Goal: Task Accomplishment & Management: Use online tool/utility

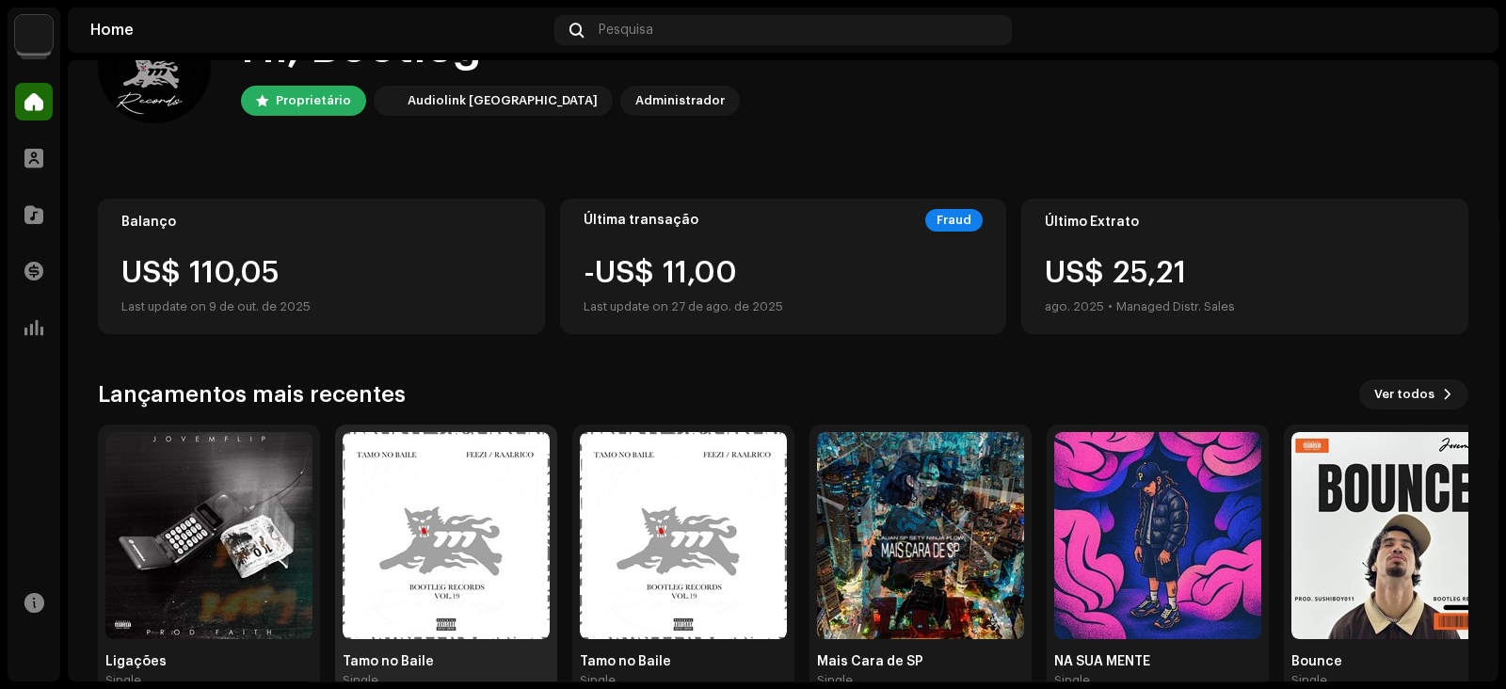
scroll to position [117, 0]
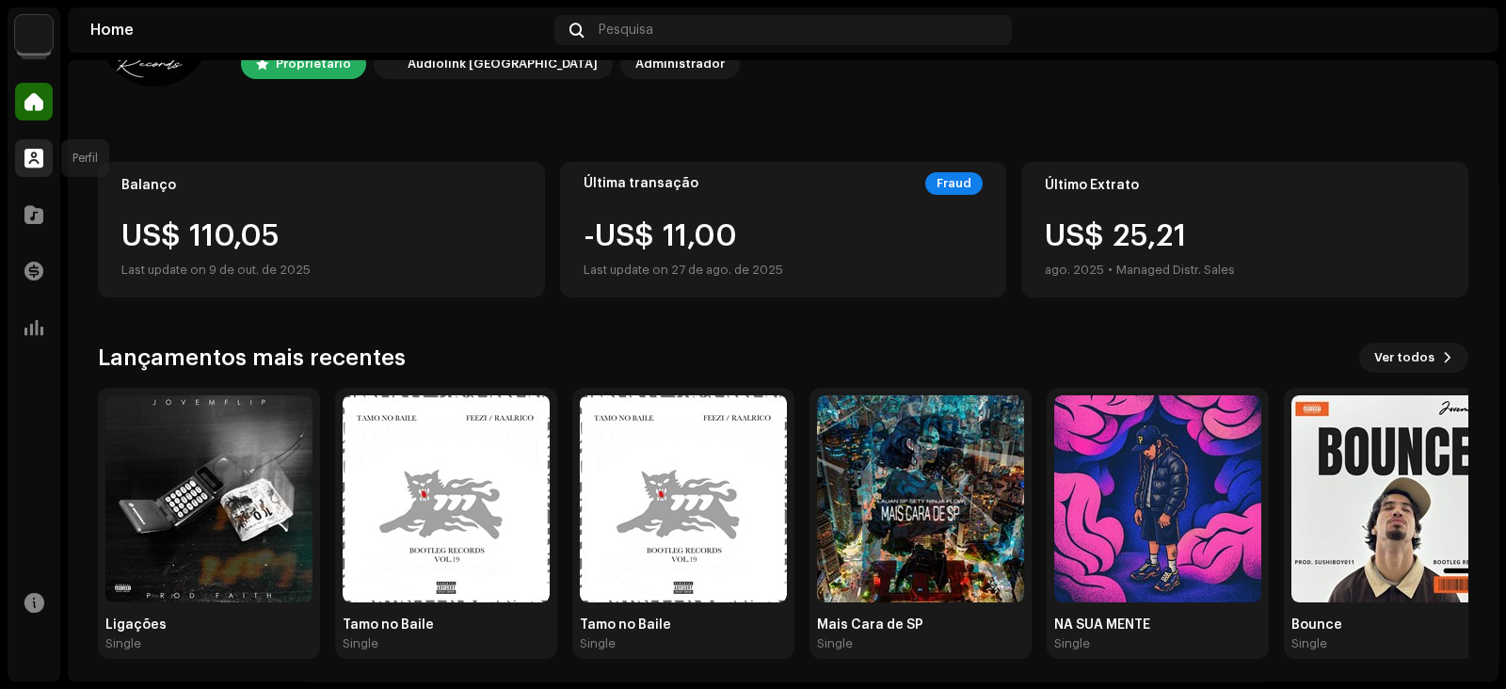
click at [38, 147] on div at bounding box center [34, 158] width 38 height 38
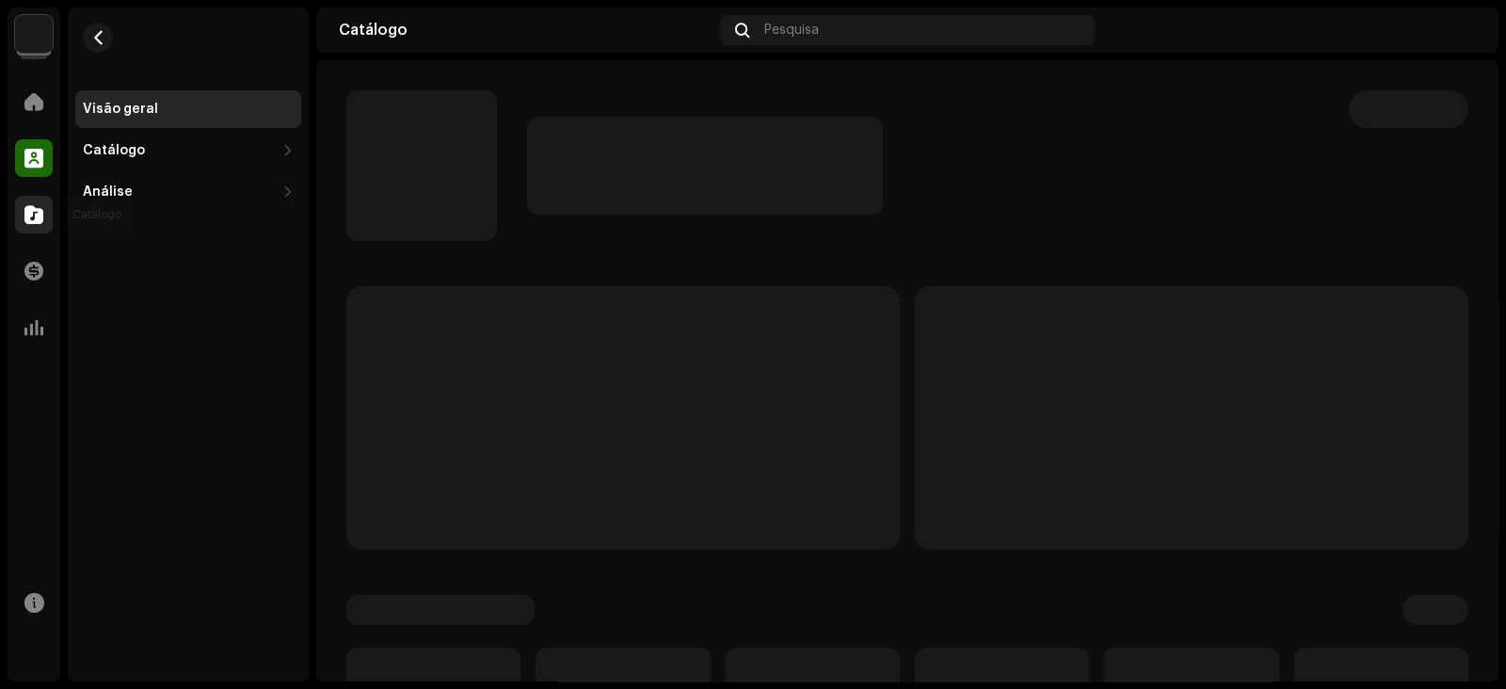
click at [35, 222] on span at bounding box center [33, 214] width 19 height 15
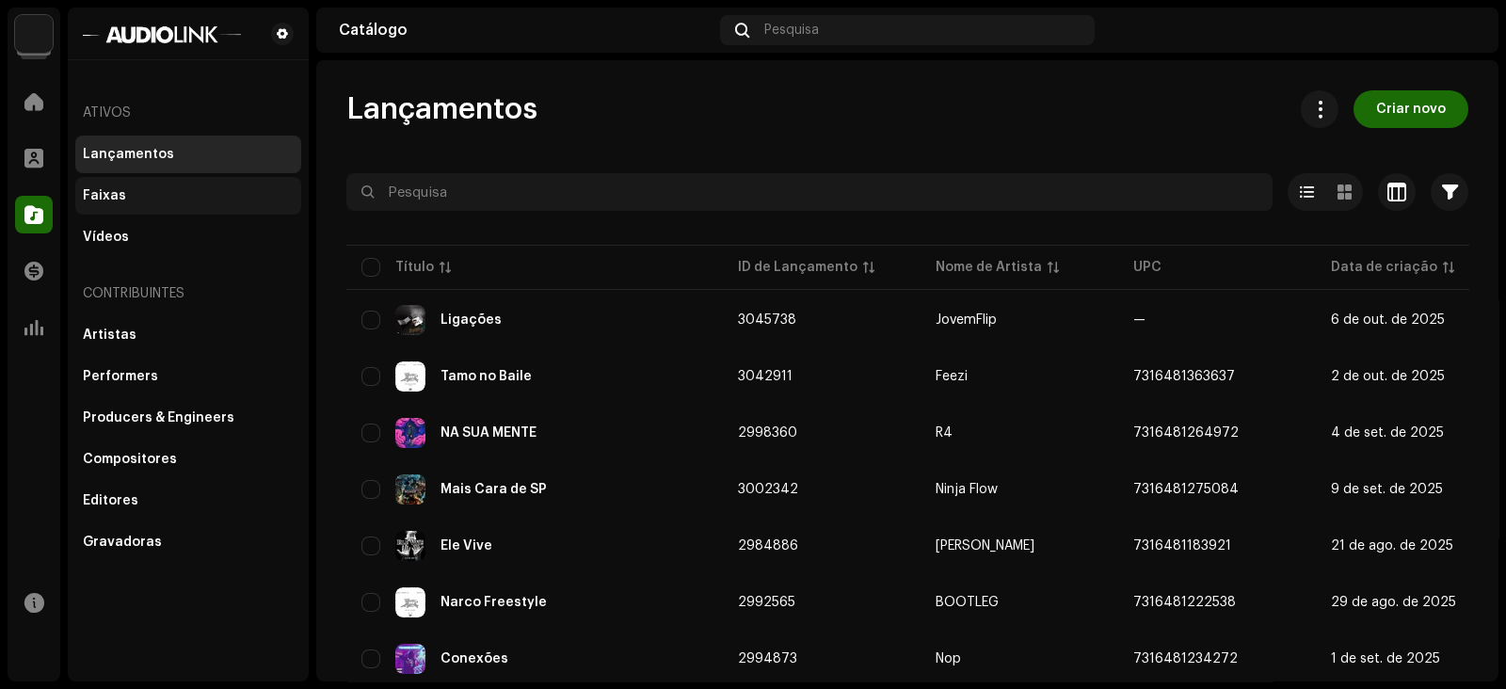
click at [146, 195] on div "Faixas" at bounding box center [188, 195] width 211 height 15
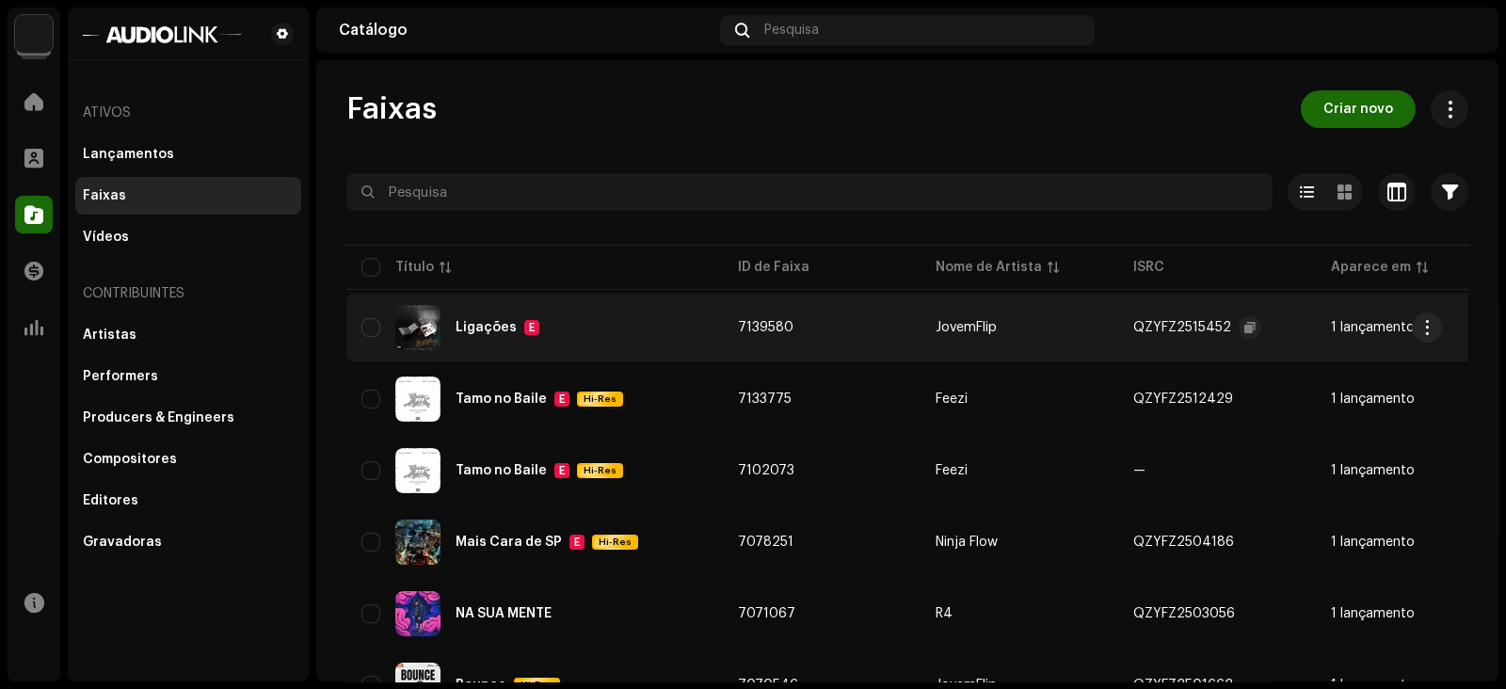
click at [1176, 324] on div "QZYFZ2515452" at bounding box center [1182, 327] width 98 height 13
click at [464, 336] on div "Ligações E" at bounding box center [534, 327] width 346 height 45
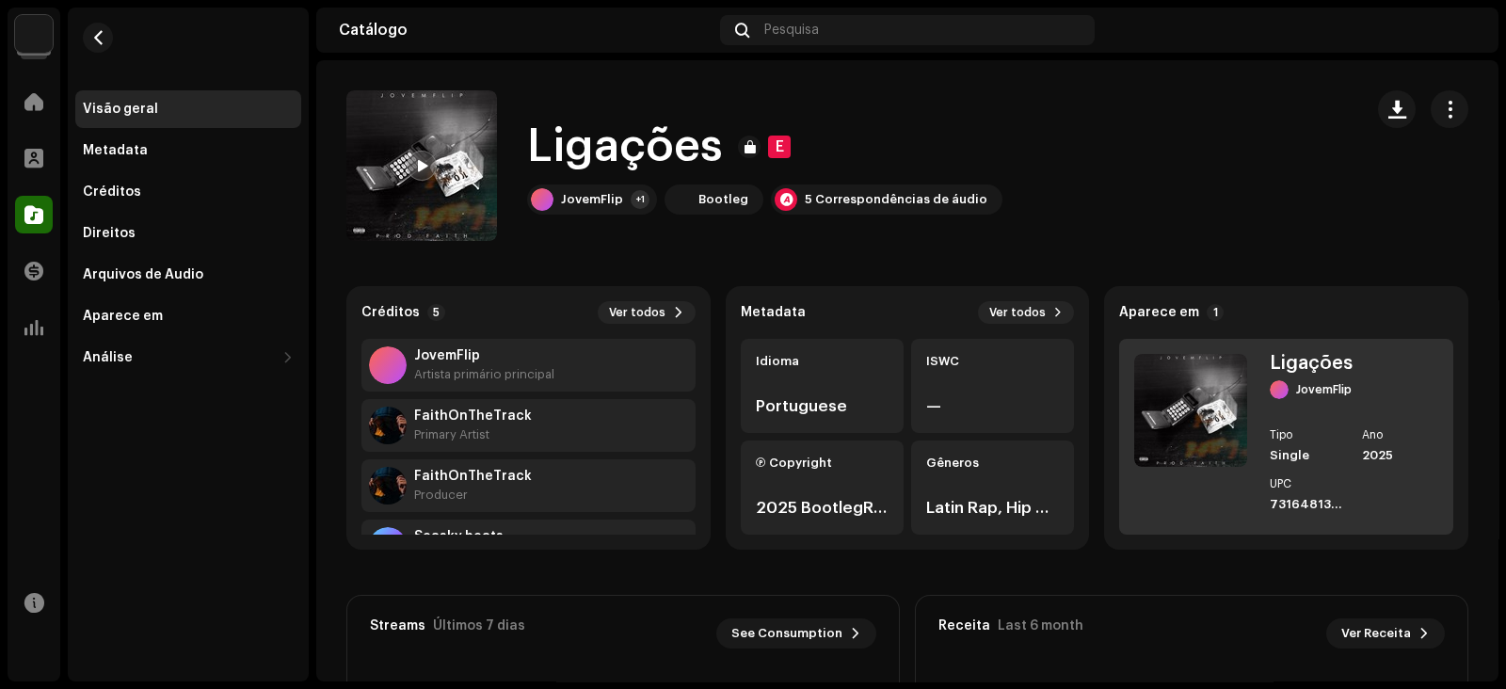
click at [1351, 423] on div "Ligações JovemFlip Tipo Single Ano 2025 UPC 7316481390336" at bounding box center [1354, 437] width 168 height 166
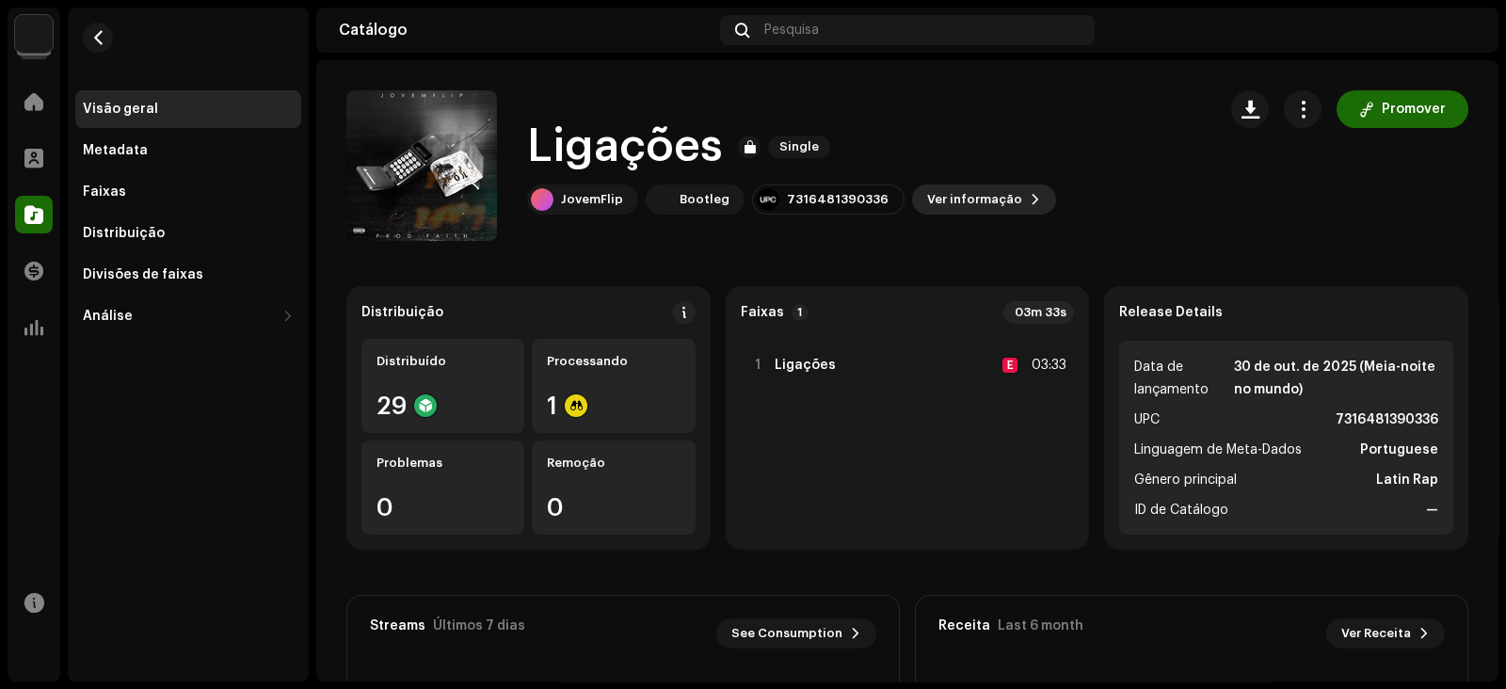
click at [981, 208] on span "Ver informação" at bounding box center [974, 200] width 95 height 38
click at [1112, 176] on div "Ligações 3045738 Metadata Distribuição Linguagem de Meta-Dados Portuguese Títul…" at bounding box center [753, 344] width 1506 height 689
click at [1285, 113] on button "button" at bounding box center [1303, 109] width 38 height 38
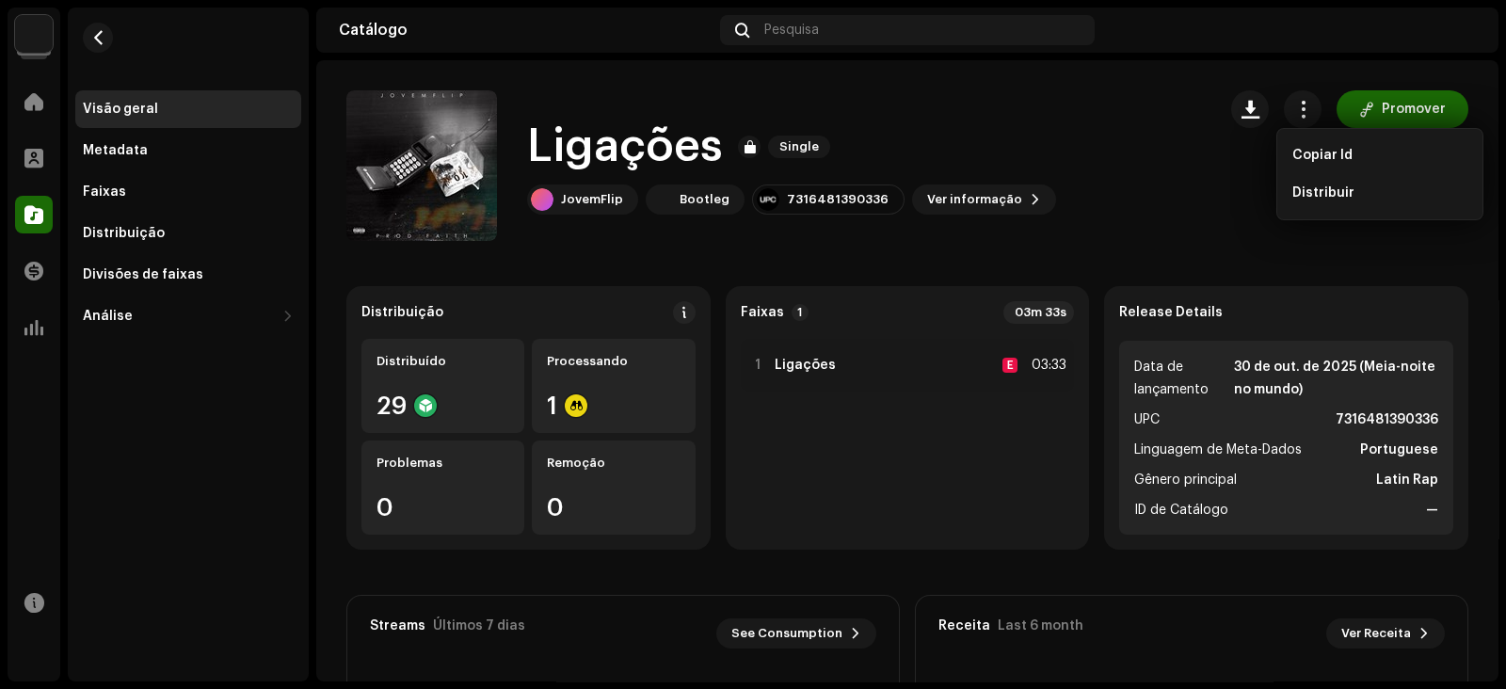
click at [1205, 207] on div "Ligações Single JovemFlip Bootleg 7316481390336 Ver informação Promover Promover" at bounding box center [907, 165] width 1122 height 151
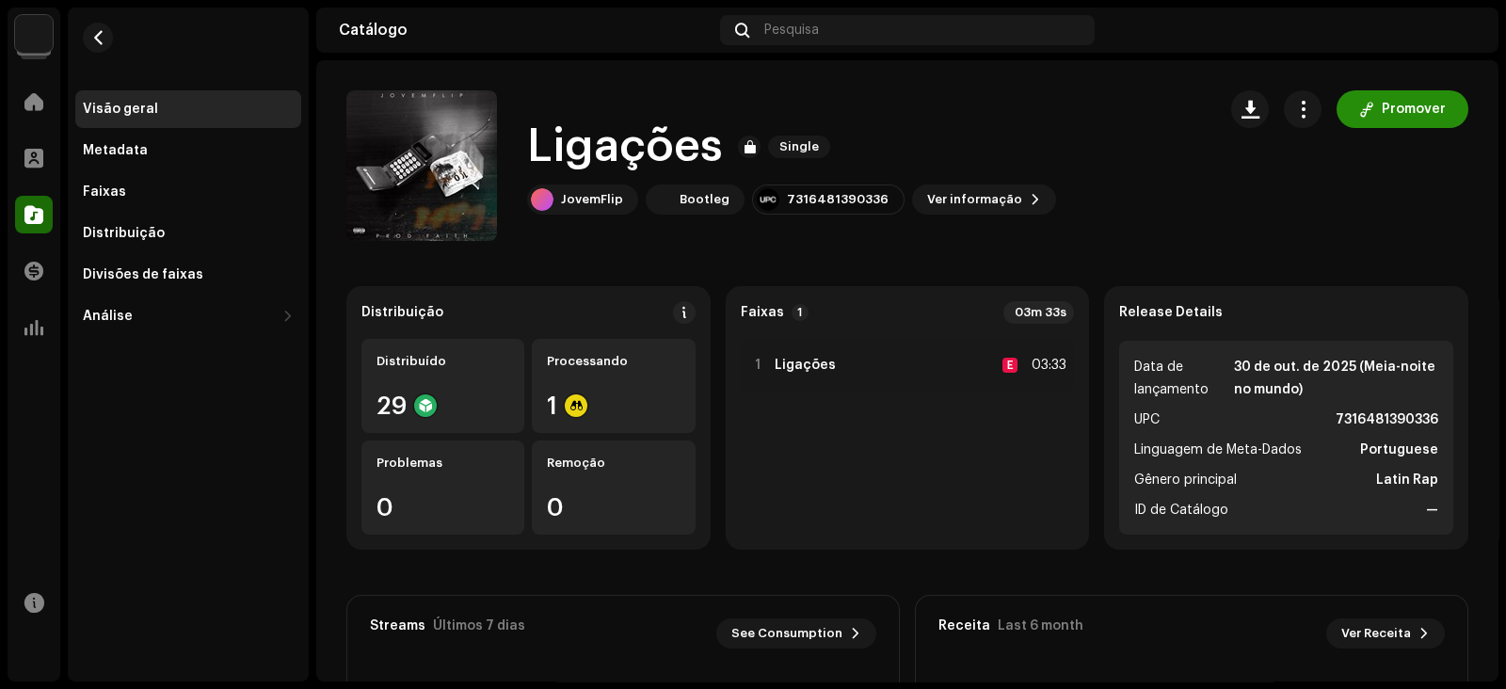
click at [1363, 110] on span at bounding box center [1366, 109] width 15 height 15
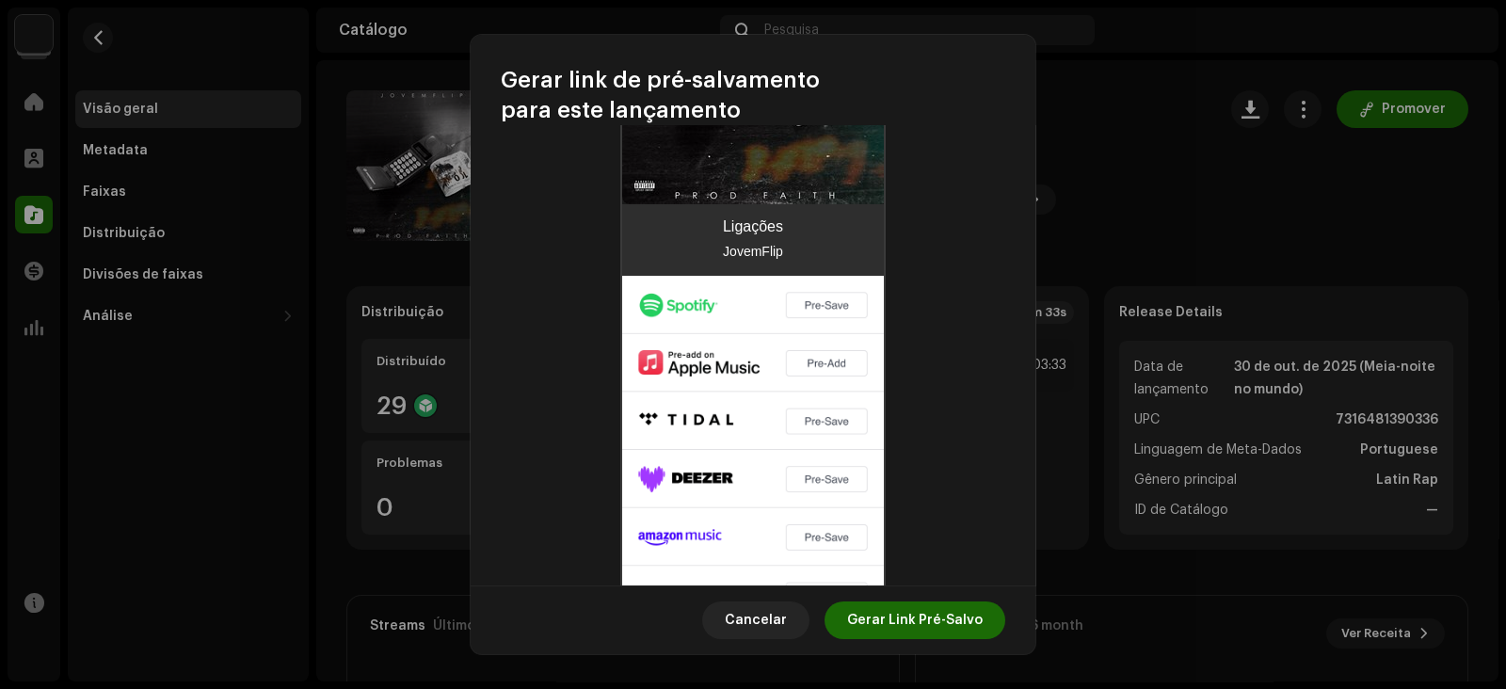
scroll to position [697, 0]
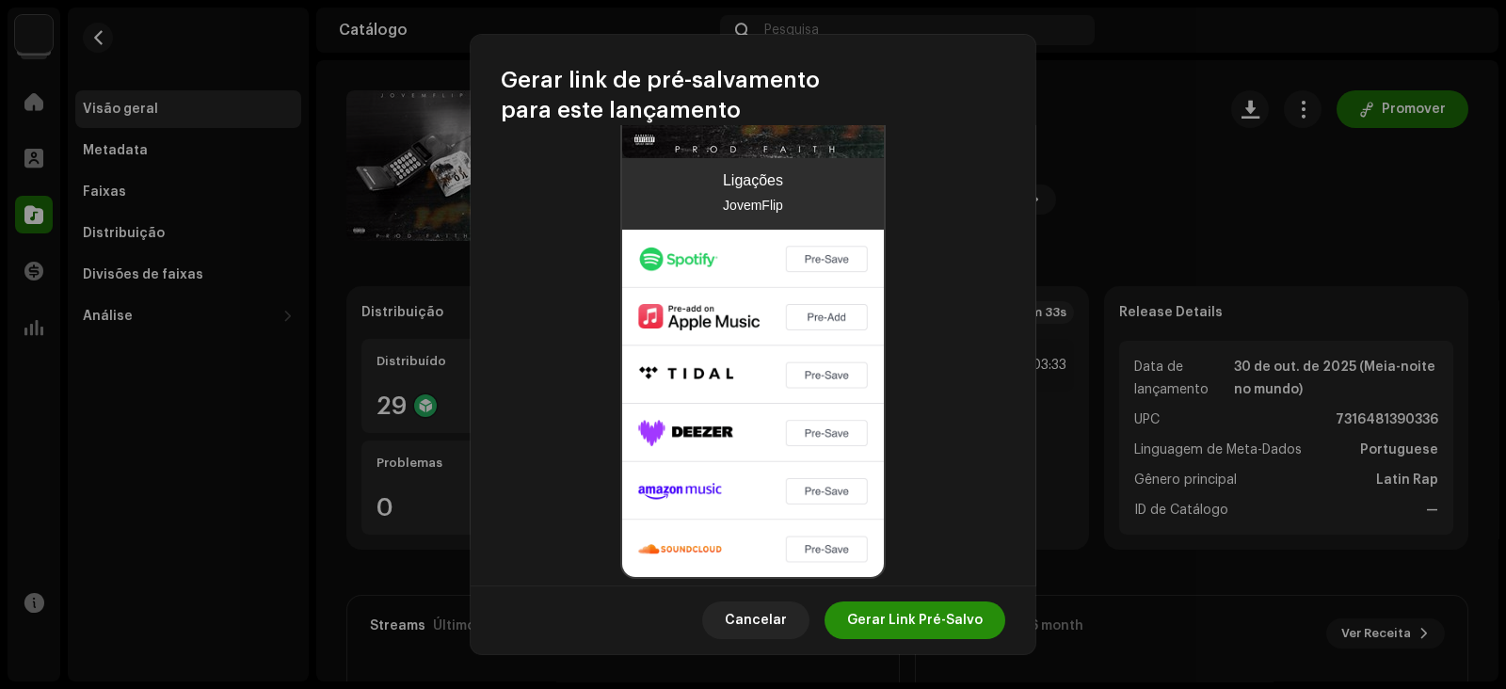
click at [941, 620] on span "Gerar Link Pré-Salvo" at bounding box center [915, 620] width 136 height 38
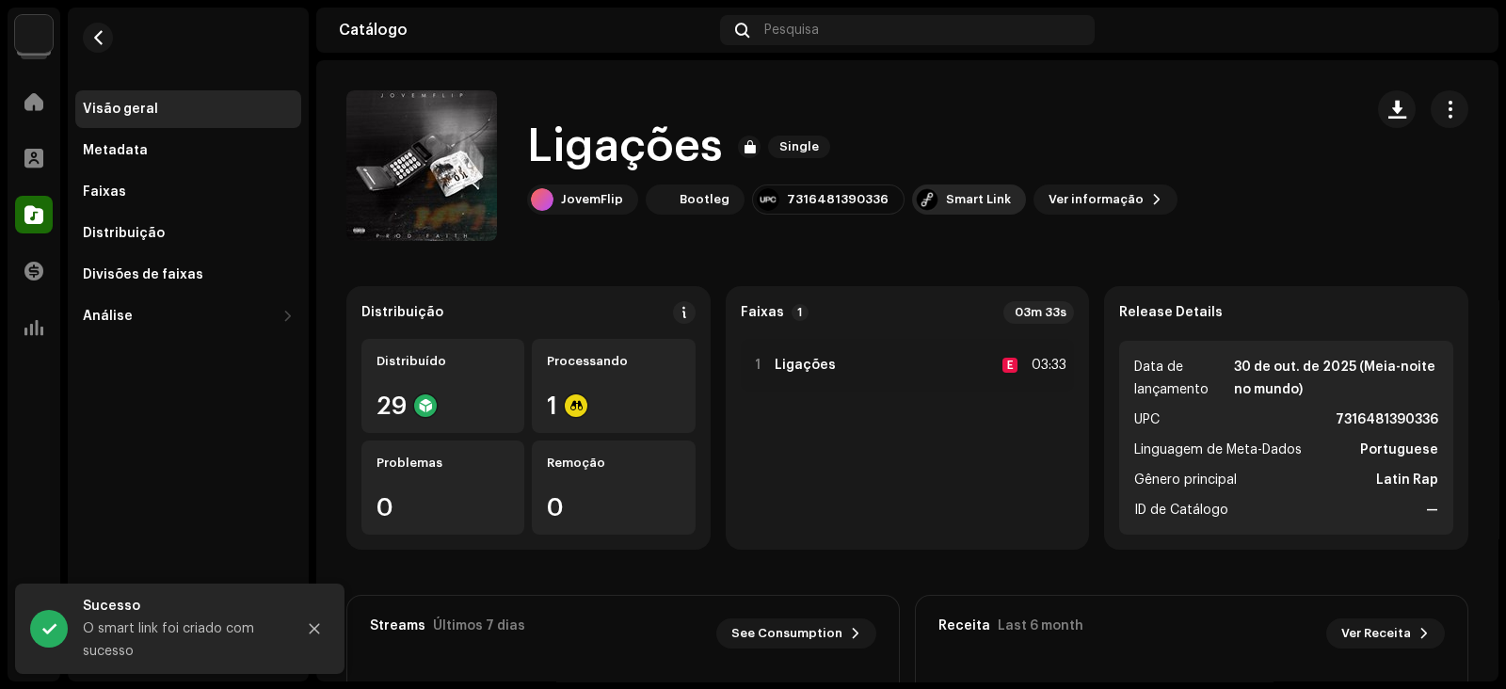
click at [952, 200] on div "Smart Link" at bounding box center [978, 199] width 65 height 15
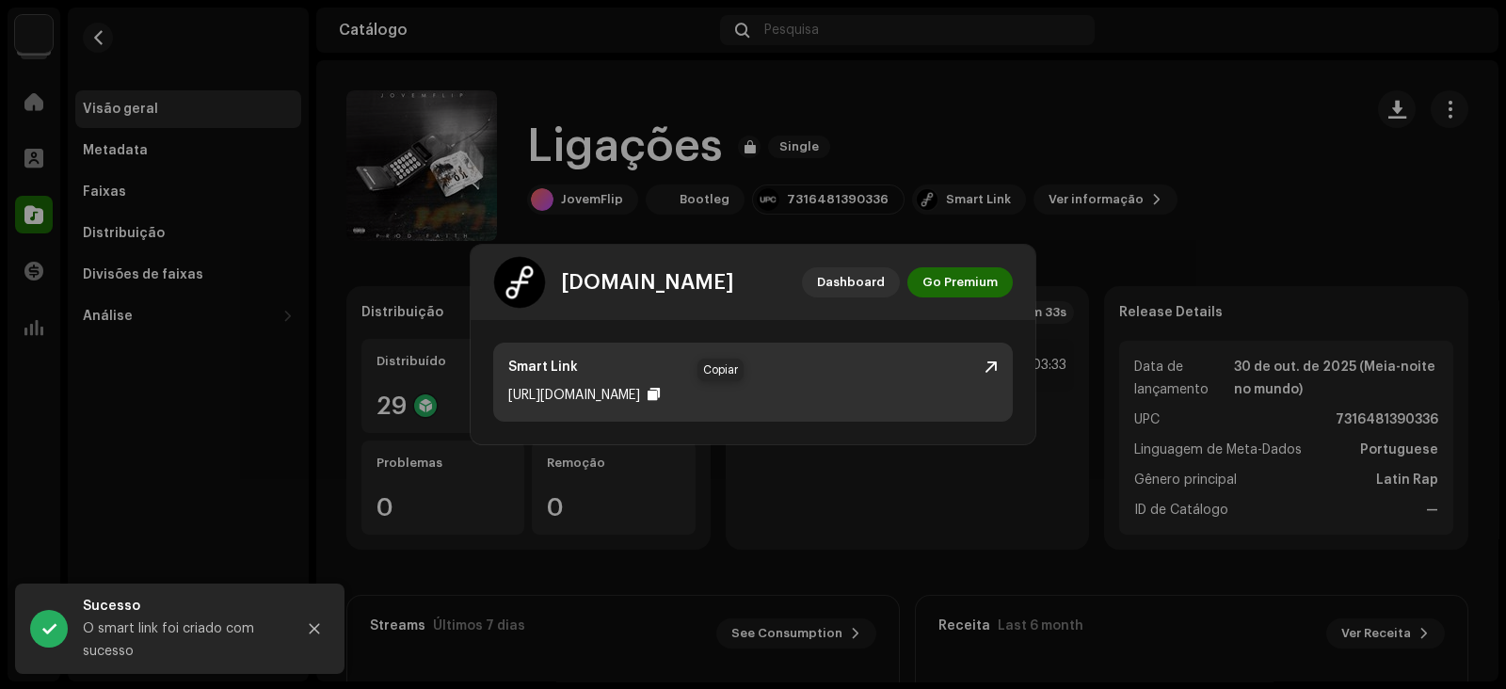
click at [660, 392] on div at bounding box center [654, 394] width 12 height 15
